Goal: Find contact information: Find contact information

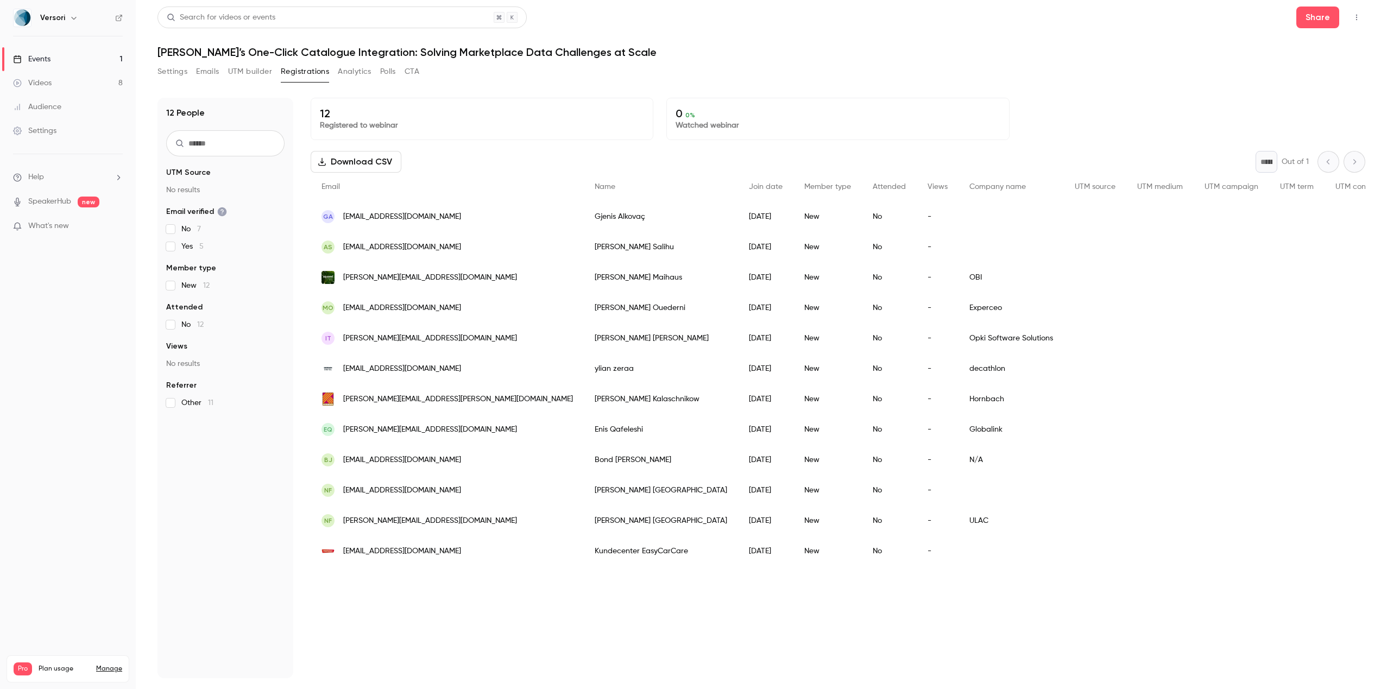
click at [584, 211] on div "[PERSON_NAME]" at bounding box center [661, 216] width 154 height 30
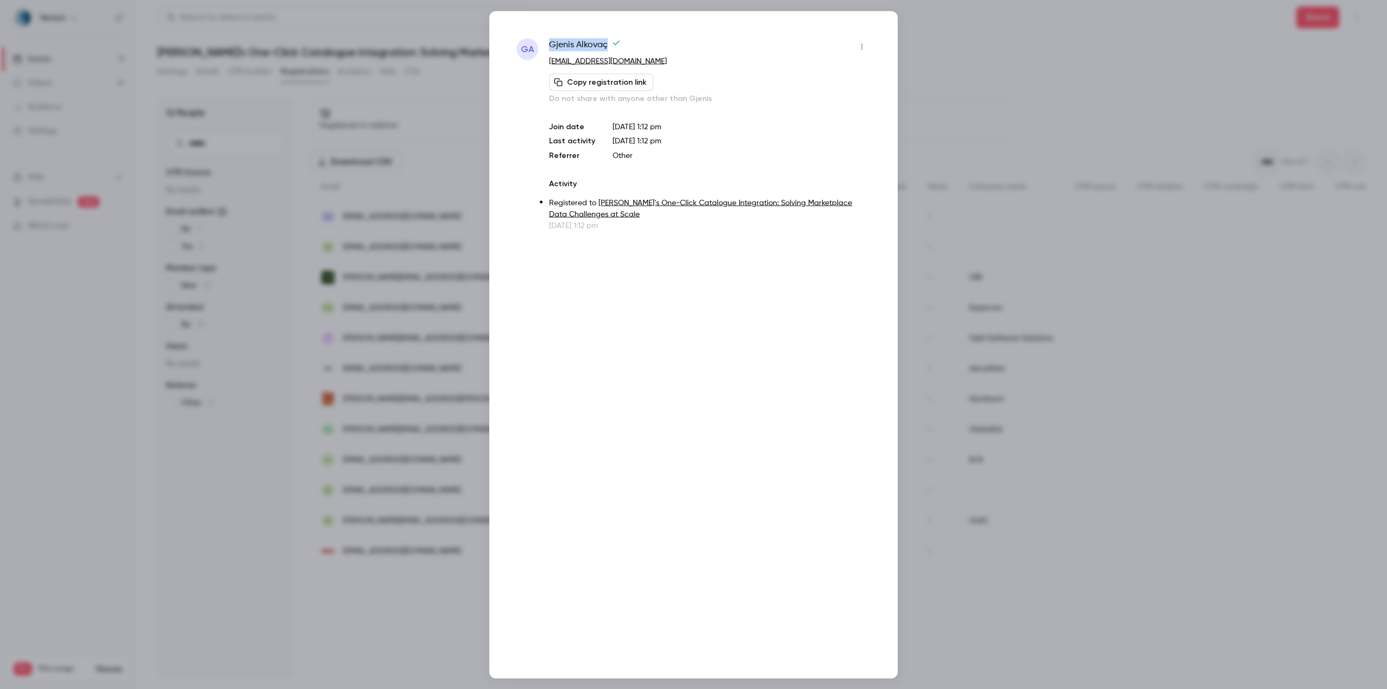
drag, startPoint x: 609, startPoint y: 41, endPoint x: 551, endPoint y: 44, distance: 57.7
click at [551, 44] on span "[PERSON_NAME]" at bounding box center [585, 46] width 72 height 17
copy span "[PERSON_NAME]"
click at [457, 117] on div at bounding box center [693, 344] width 1387 height 689
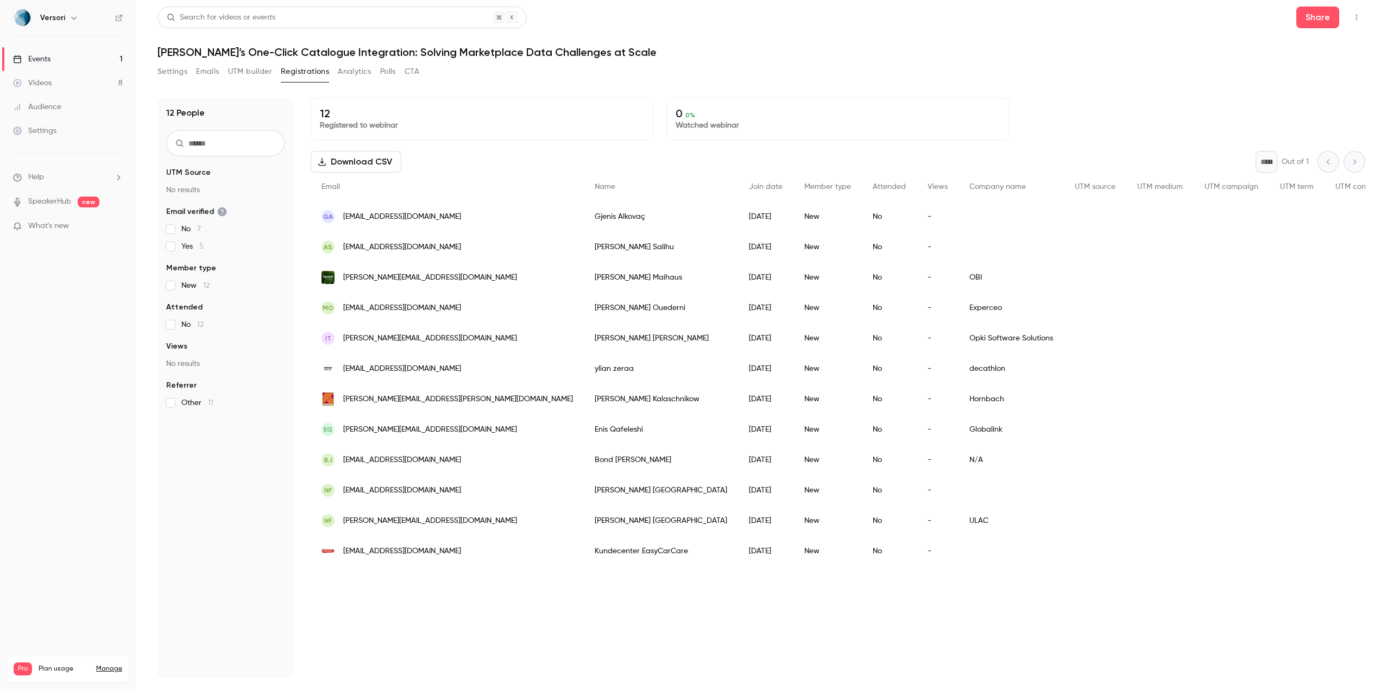
click at [584, 241] on div "[PERSON_NAME]" at bounding box center [661, 247] width 154 height 30
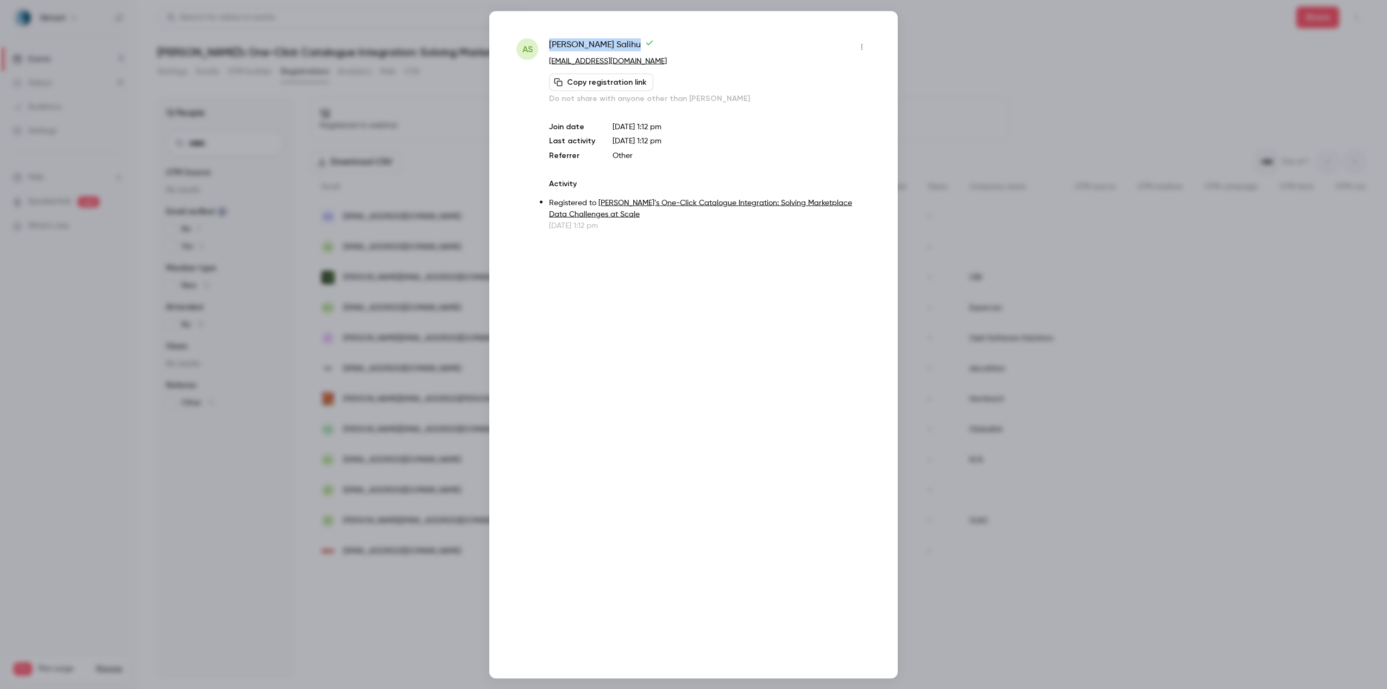
drag, startPoint x: 612, startPoint y: 46, endPoint x: 546, endPoint y: 43, distance: 66.3
click at [546, 43] on div "AS [PERSON_NAME] [EMAIL_ADDRESS][DOMAIN_NAME] Copy registration link Do not sha…" at bounding box center [693, 134] width 354 height 193
copy span "[PERSON_NAME]"
click at [457, 149] on div at bounding box center [693, 344] width 1387 height 689
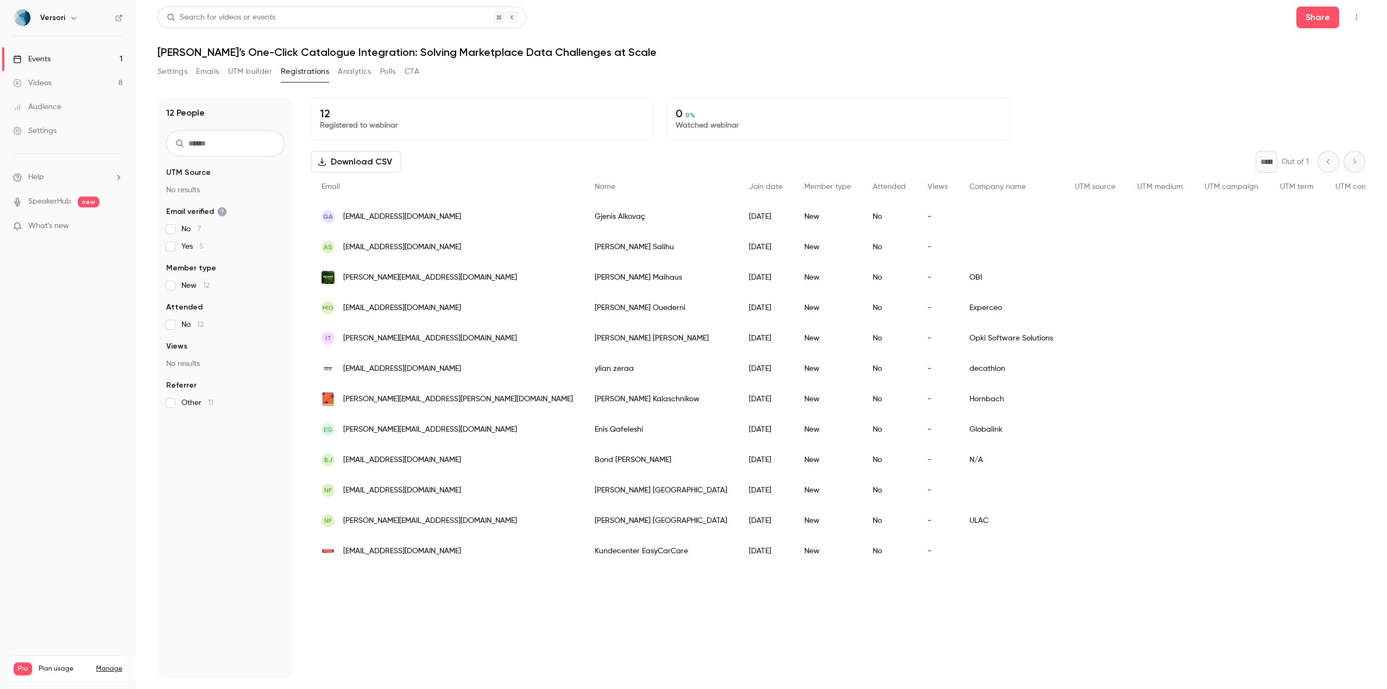
click at [403, 273] on span "[PERSON_NAME][EMAIL_ADDRESS][DOMAIN_NAME]" at bounding box center [430, 277] width 174 height 11
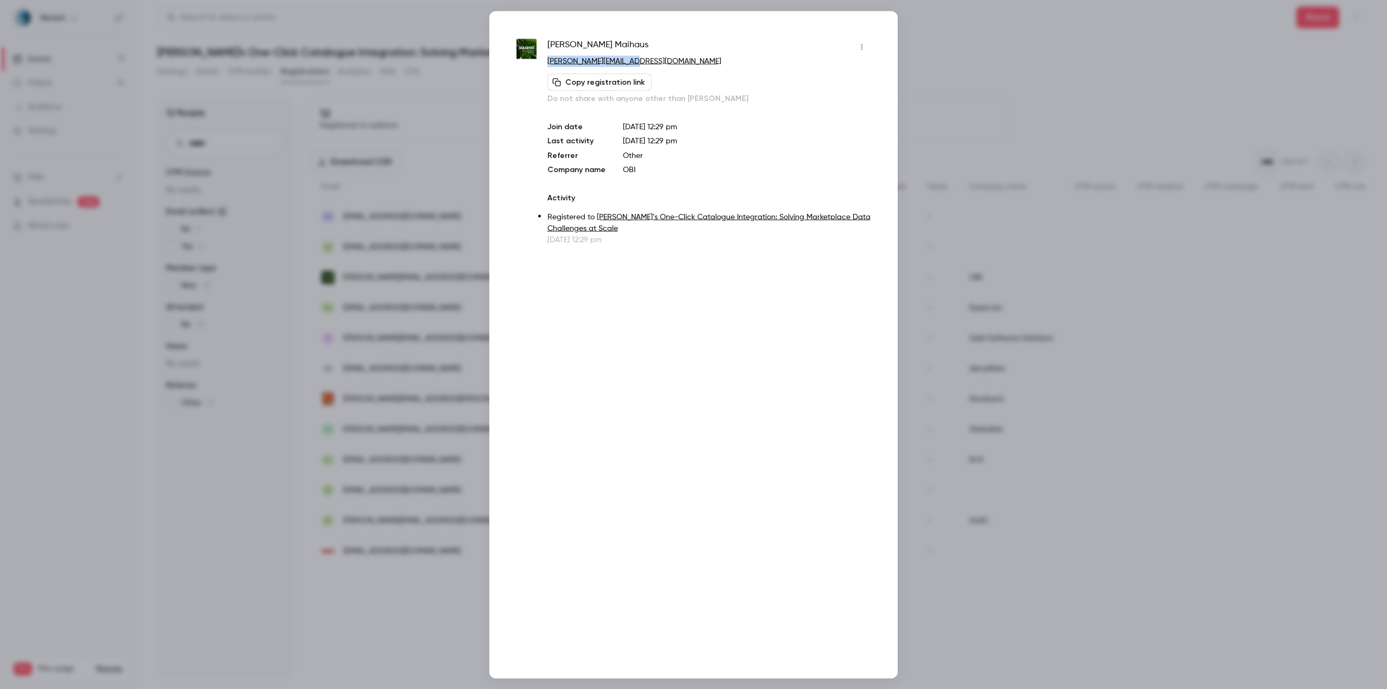
drag, startPoint x: 654, startPoint y: 60, endPoint x: 545, endPoint y: 62, distance: 109.7
click at [545, 62] on div "[PERSON_NAME] [PERSON_NAME][EMAIL_ADDRESS][DOMAIN_NAME] Copy registration link …" at bounding box center [693, 141] width 354 height 207
copy link "[PERSON_NAME][EMAIL_ADDRESS][DOMAIN_NAME]"
drag, startPoint x: 620, startPoint y: 44, endPoint x: 544, endPoint y: 44, distance: 76.0
click at [544, 44] on div "[PERSON_NAME] [PERSON_NAME][EMAIL_ADDRESS][DOMAIN_NAME] Copy registration link …" at bounding box center [693, 141] width 354 height 207
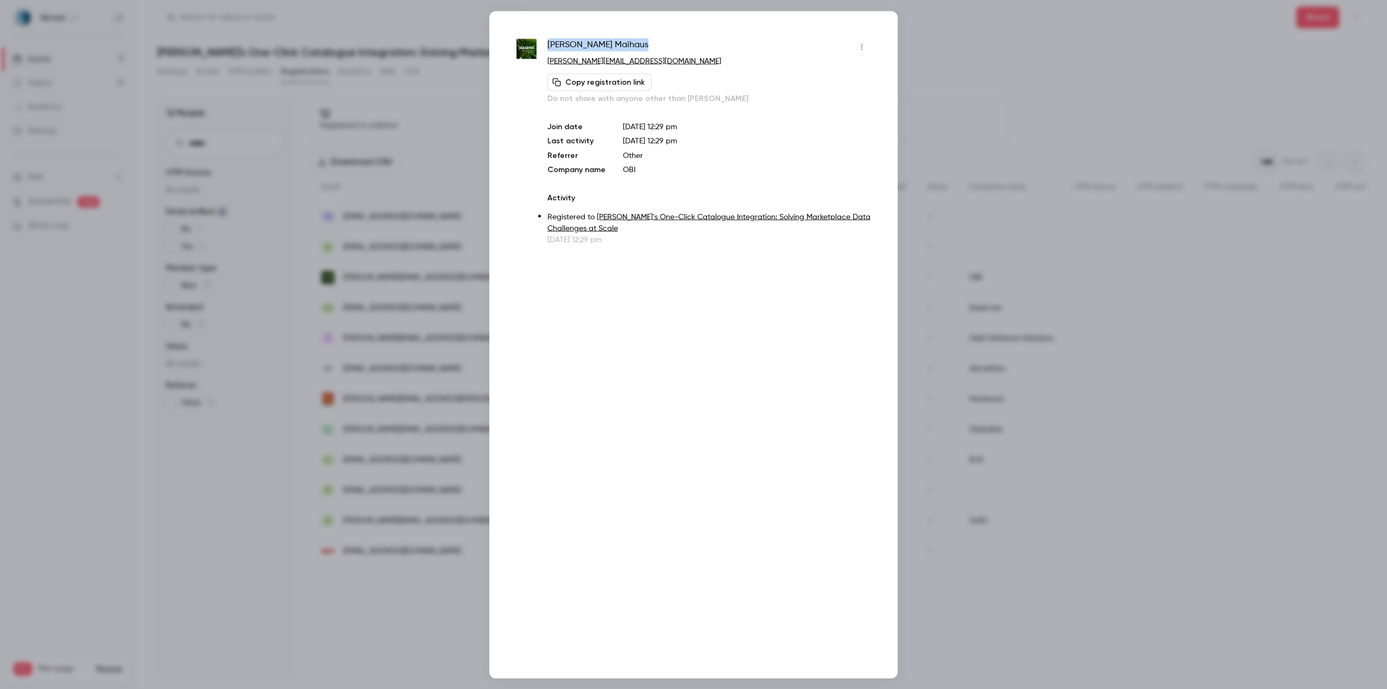
copy span "[PERSON_NAME]"
click at [463, 105] on div at bounding box center [693, 344] width 1387 height 689
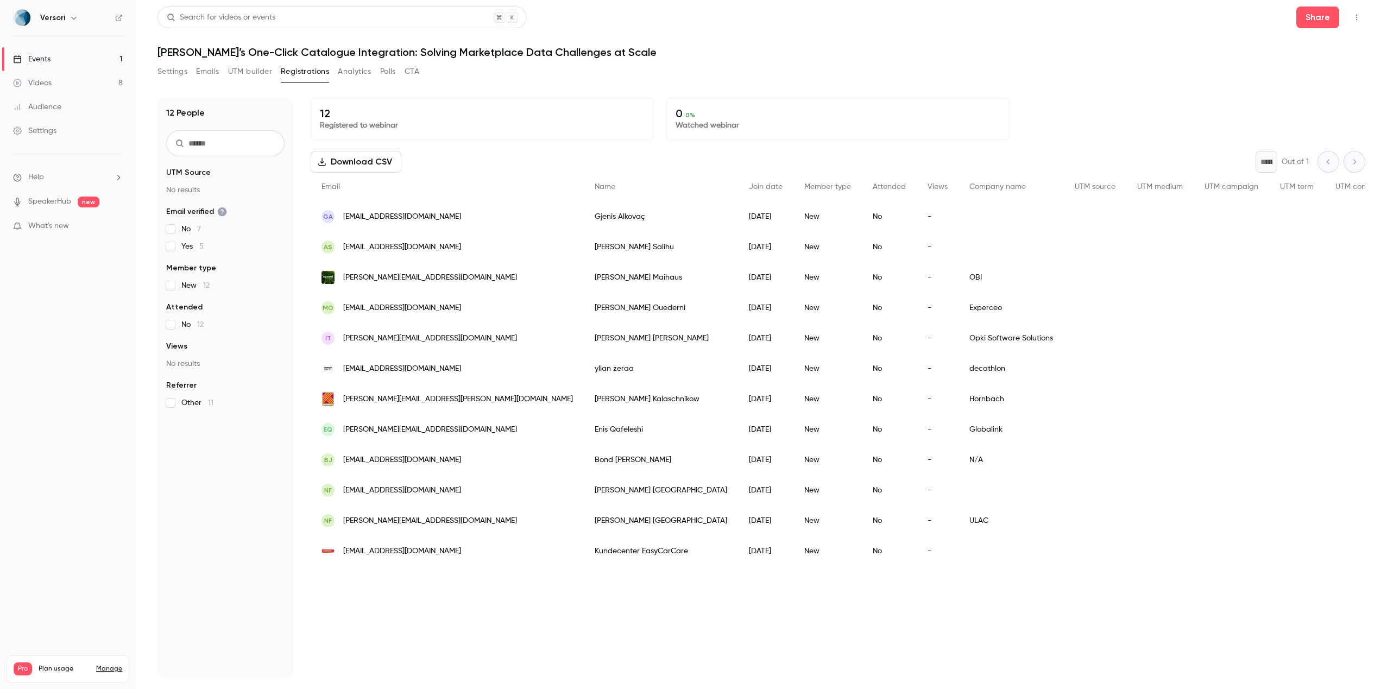
click at [1361, 20] on button "button" at bounding box center [1356, 17] width 17 height 17
click at [1036, 87] on div at bounding box center [693, 344] width 1387 height 689
